Goal: Information Seeking & Learning: Understand process/instructions

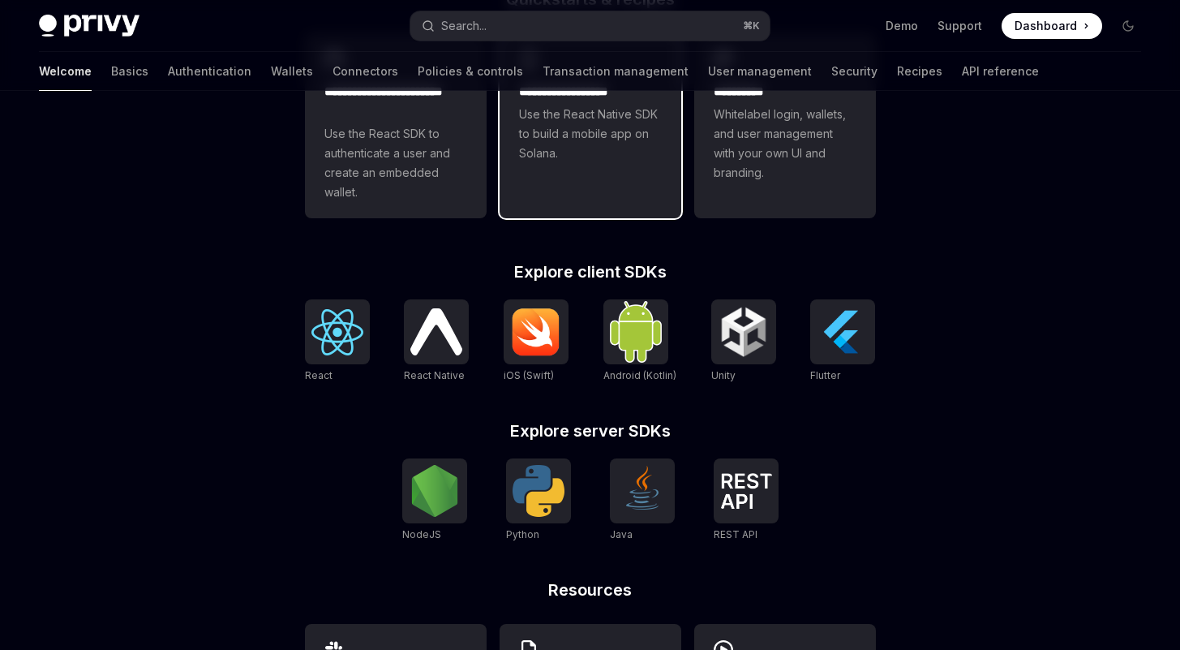
scroll to position [522, 0]
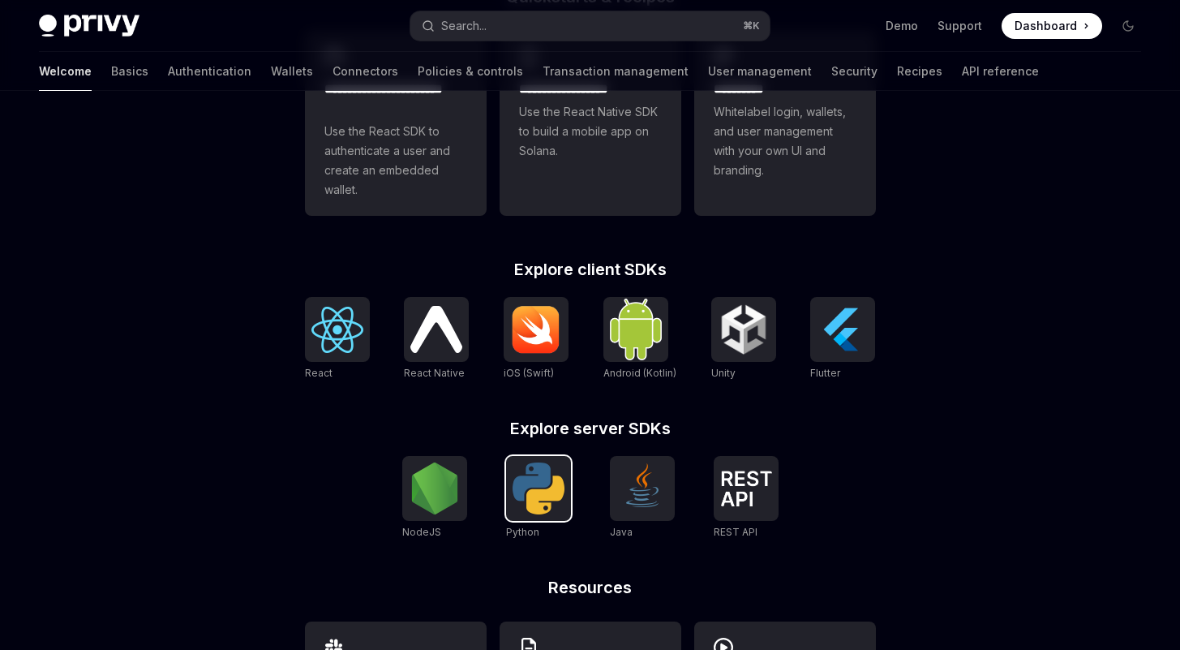
click at [554, 499] on img at bounding box center [539, 488] width 52 height 52
type textarea "*"
click at [334, 353] on img at bounding box center [338, 330] width 52 height 46
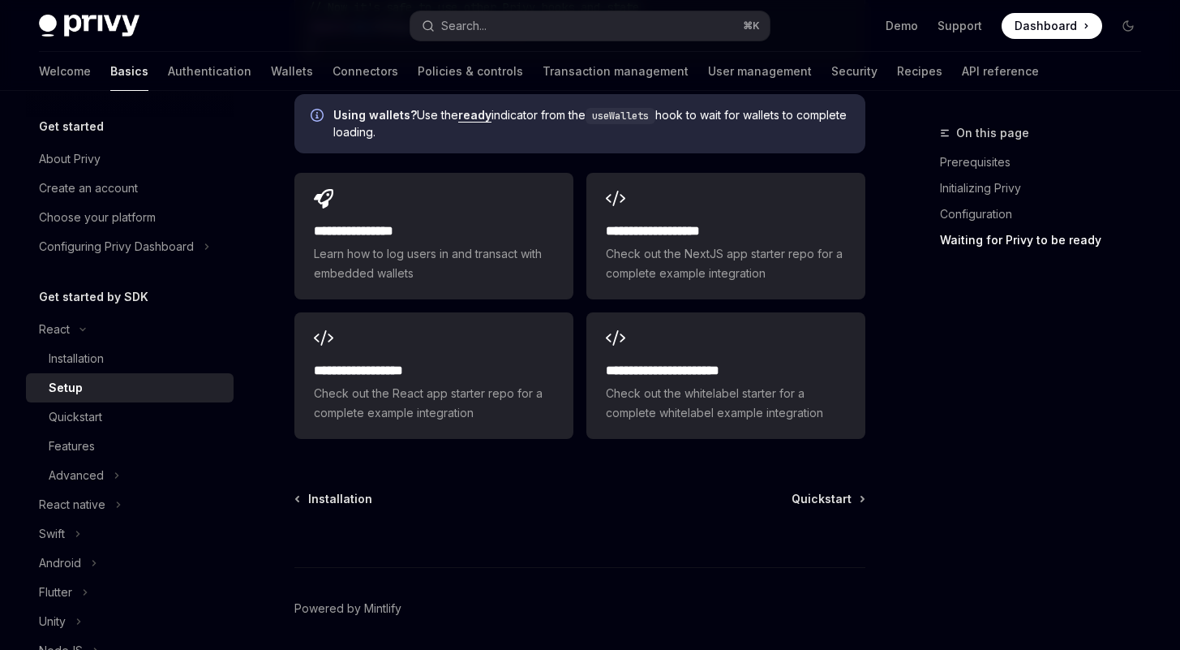
scroll to position [2163, 0]
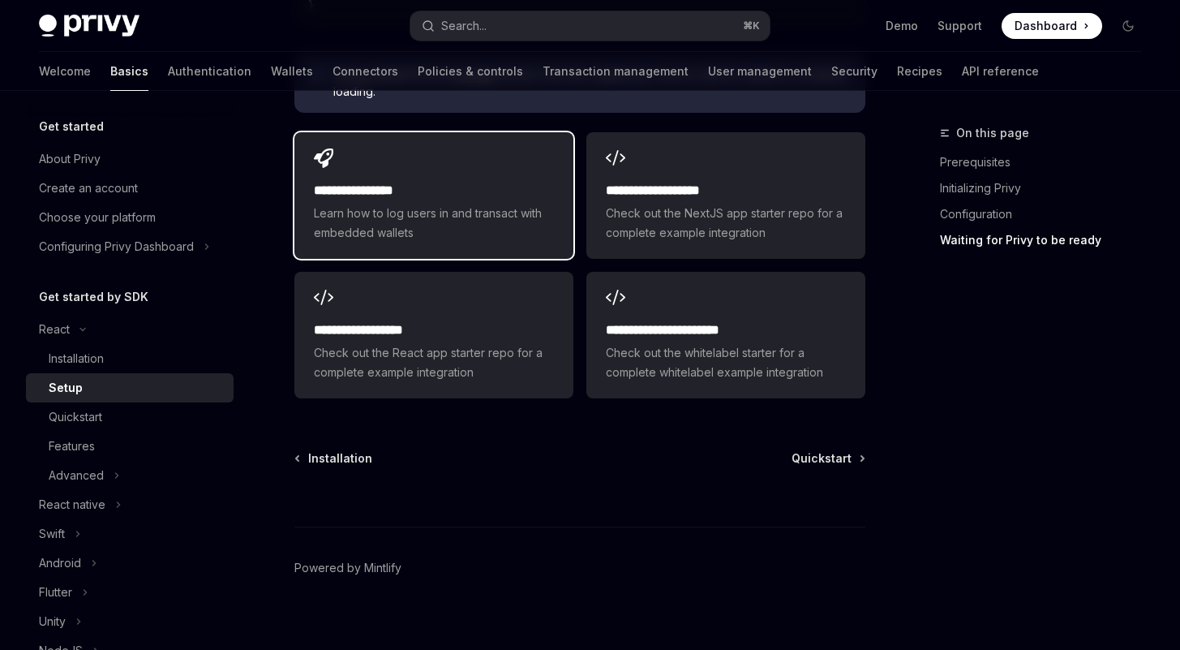
click at [381, 221] on span "Learn how to log users in and transact with embedded wallets" at bounding box center [434, 223] width 240 height 39
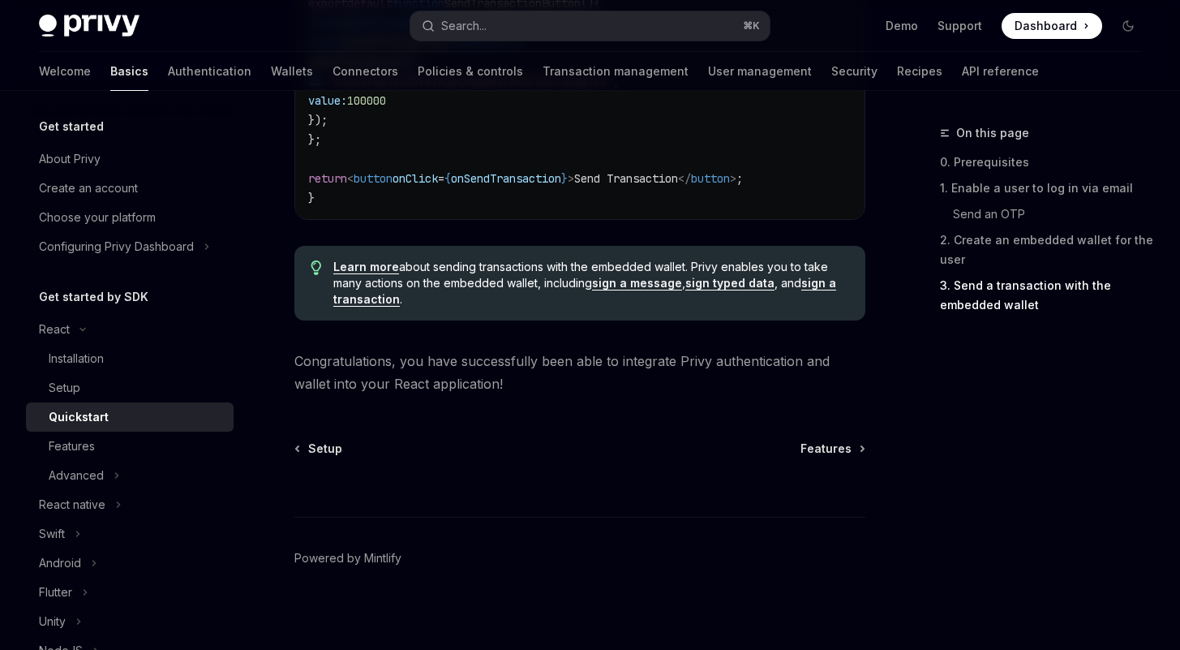
scroll to position [1725, 0]
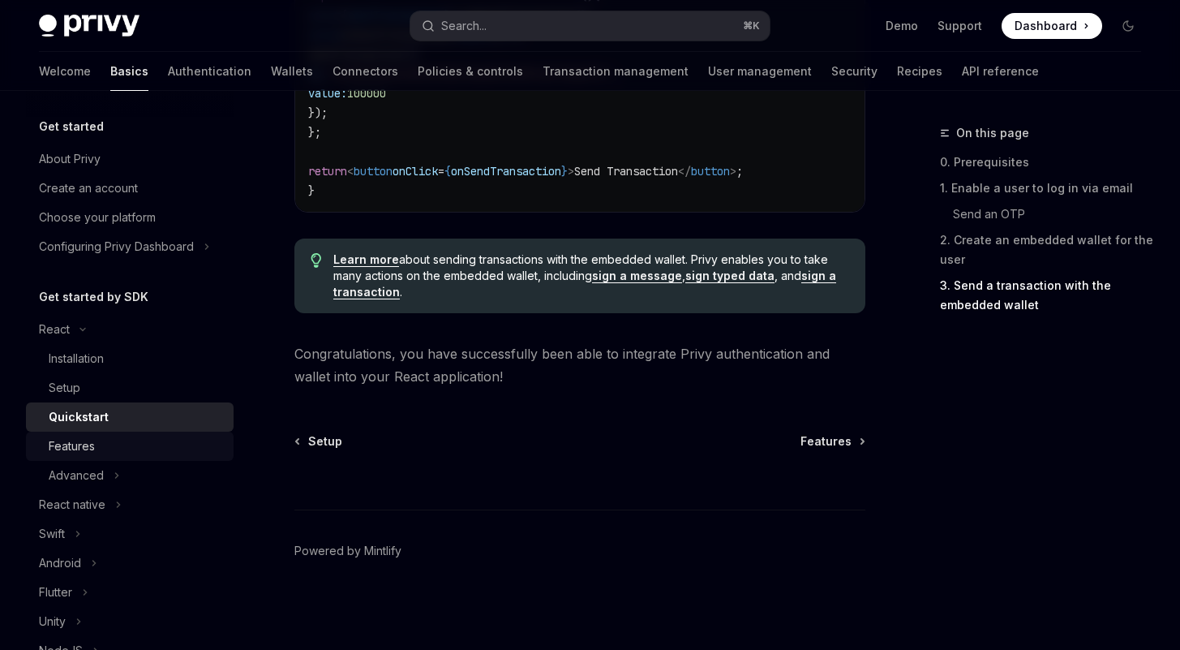
click at [168, 436] on link "Features" at bounding box center [130, 446] width 208 height 29
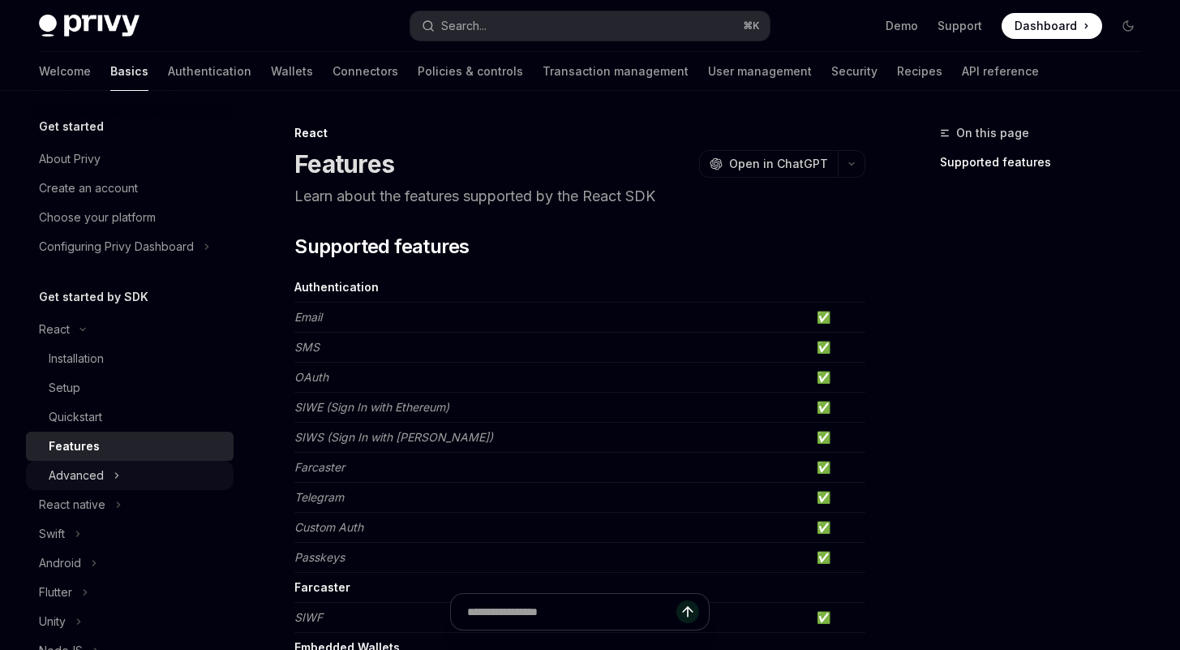
click at [147, 479] on button "Advanced" at bounding box center [130, 475] width 208 height 29
type textarea "*"
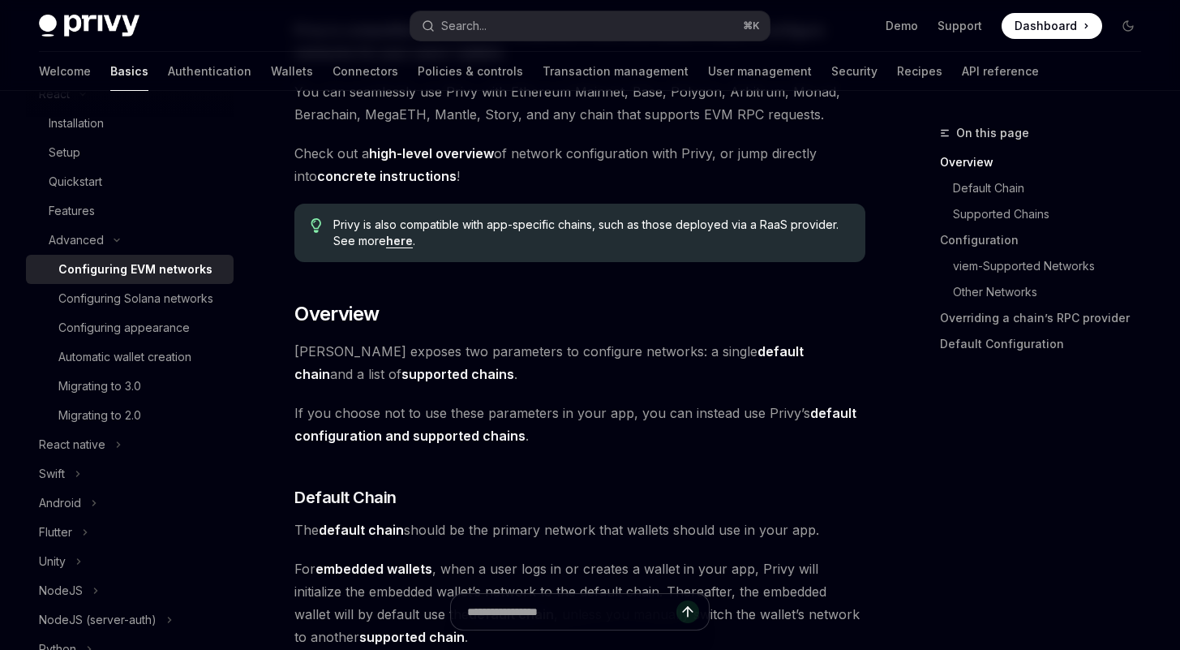
scroll to position [217, 0]
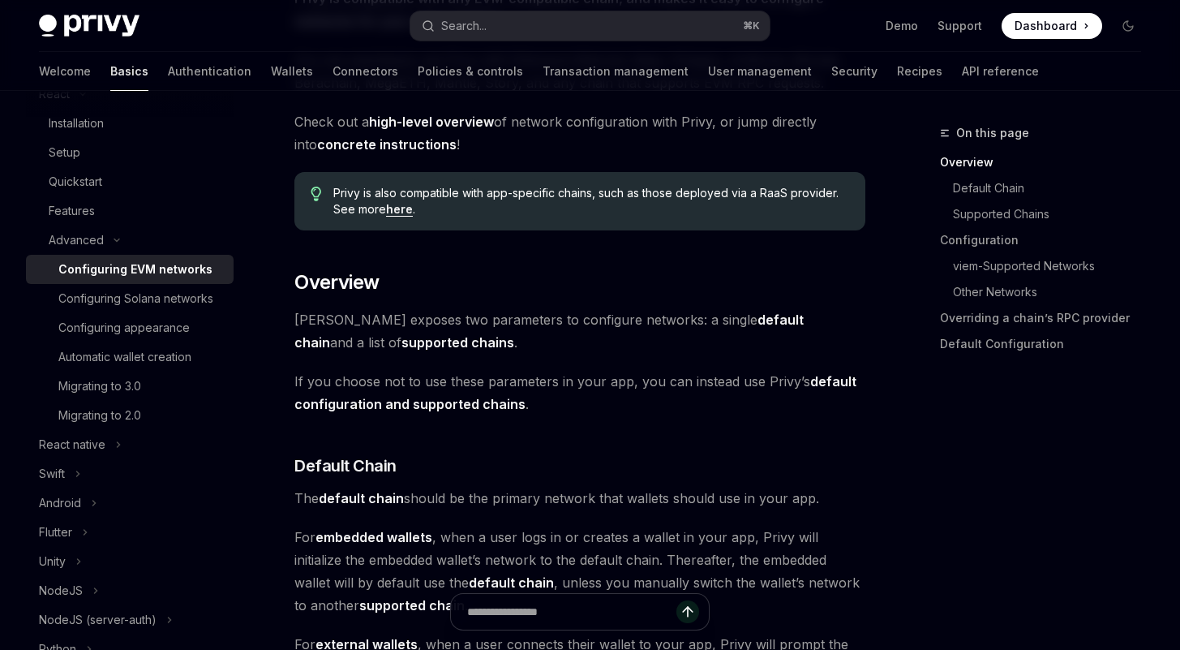
click at [399, 144] on link "concrete instructions" at bounding box center [387, 144] width 140 height 17
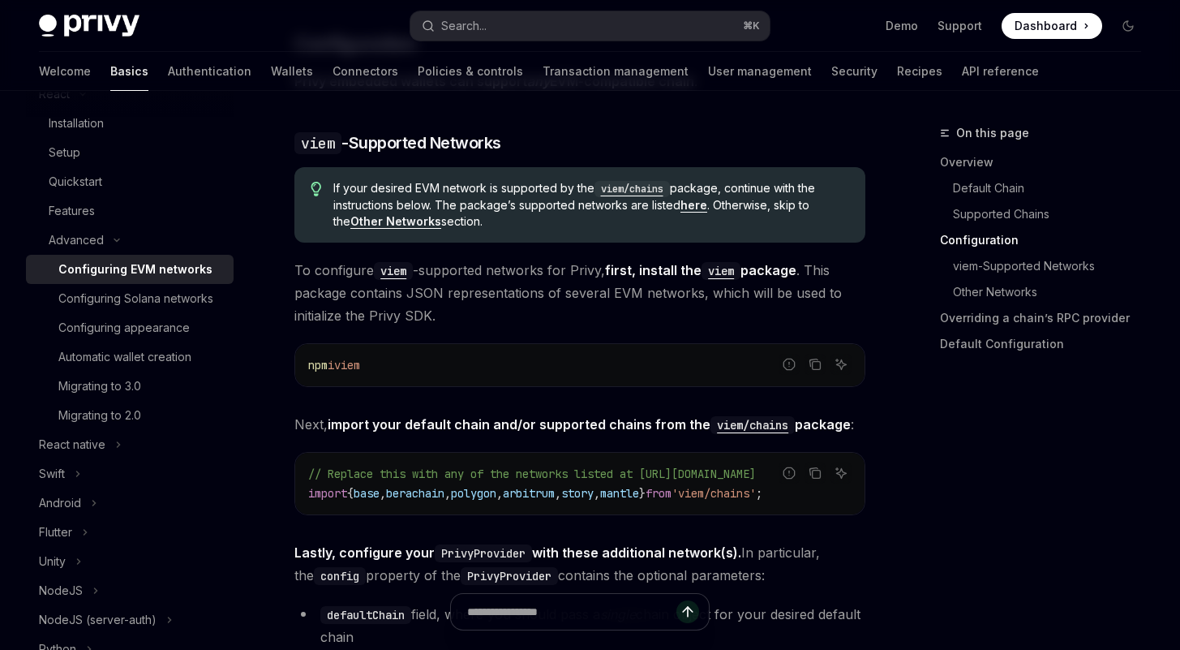
scroll to position [1623, 0]
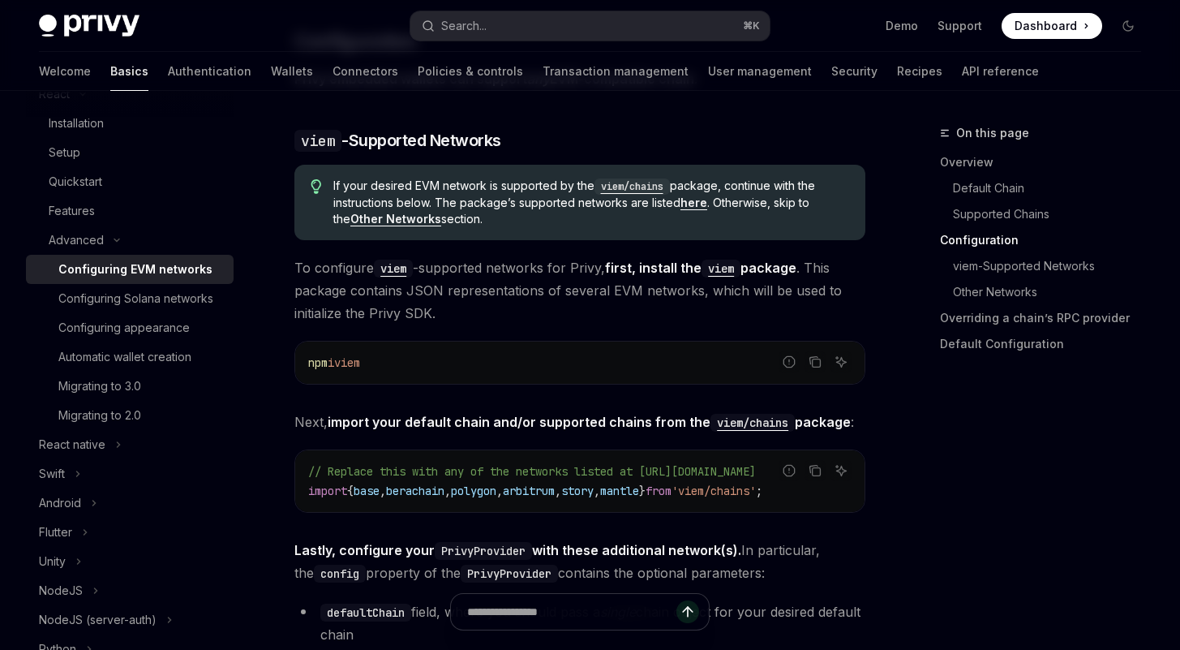
click at [390, 277] on code "viem" at bounding box center [393, 269] width 39 height 18
